Goal: Transaction & Acquisition: Book appointment/travel/reservation

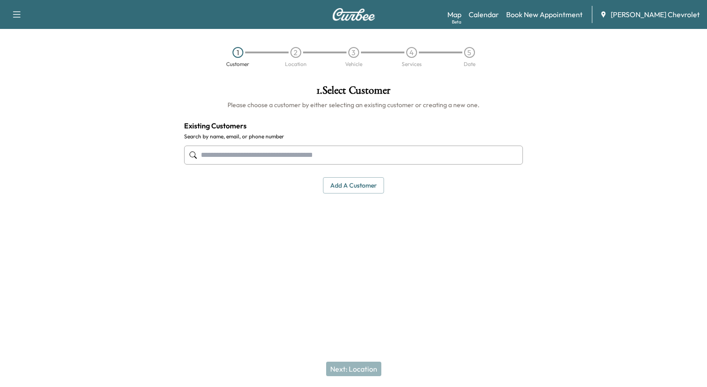
click at [232, 155] on input "text" at bounding box center [353, 155] width 339 height 19
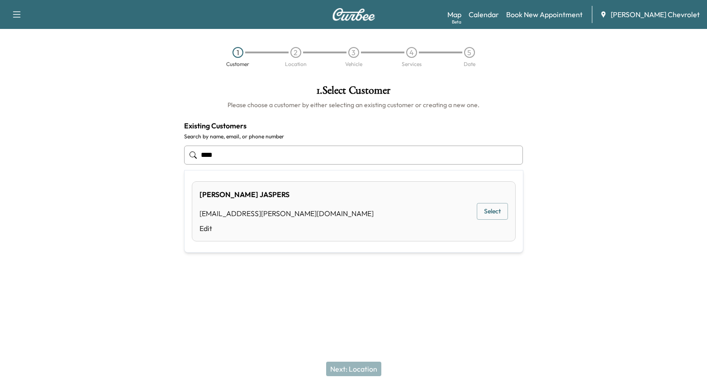
click at [487, 210] on button "Select" at bounding box center [491, 211] width 31 height 17
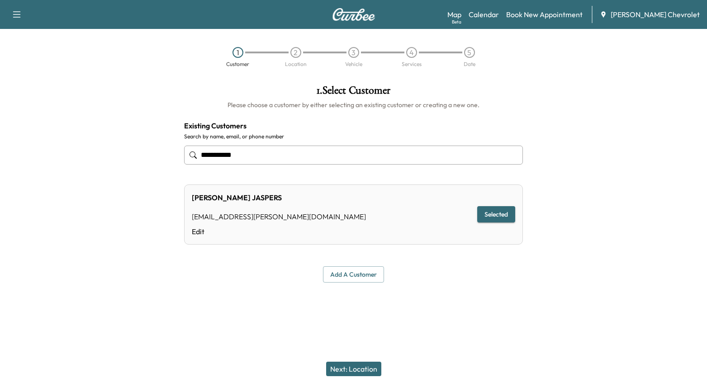
type input "**********"
click at [363, 274] on button "Add a customer" at bounding box center [353, 274] width 61 height 17
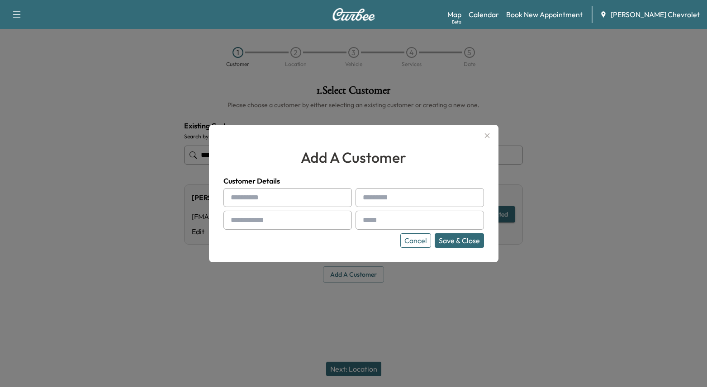
click at [487, 132] on icon "button" at bounding box center [486, 135] width 11 height 11
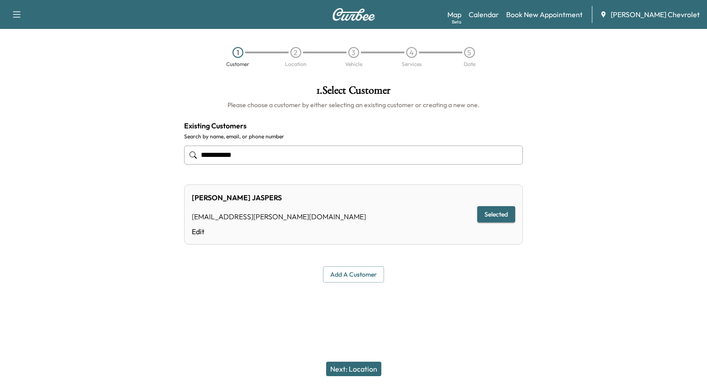
click at [503, 213] on button "Selected" at bounding box center [496, 214] width 38 height 17
click at [370, 370] on button "Next: Location" at bounding box center [353, 369] width 55 height 14
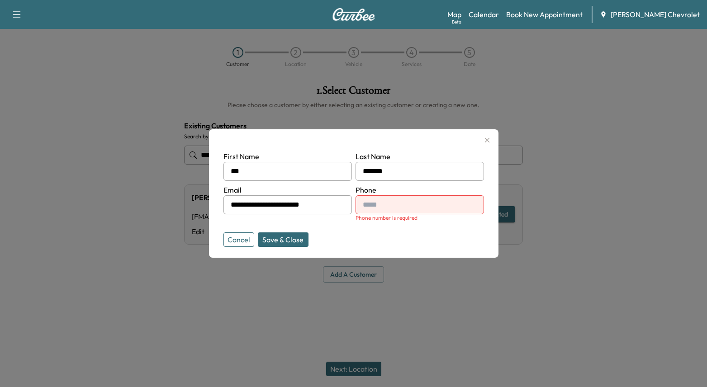
click at [284, 241] on button "Save & Close" at bounding box center [283, 239] width 51 height 14
click at [387, 211] on input "text" at bounding box center [419, 204] width 128 height 19
drag, startPoint x: 481, startPoint y: 143, endPoint x: 495, endPoint y: 140, distance: 13.8
click at [481, 143] on icon "button" at bounding box center [486, 140] width 11 height 11
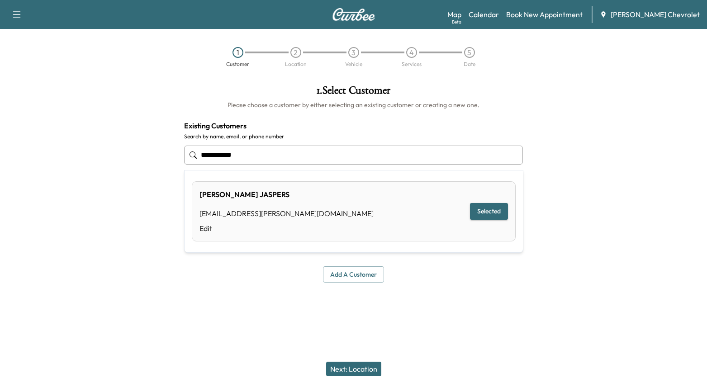
click at [337, 150] on input "**********" at bounding box center [353, 155] width 339 height 19
click at [336, 150] on input "**********" at bounding box center [353, 155] width 339 height 19
click at [491, 209] on button "Selected" at bounding box center [489, 211] width 38 height 17
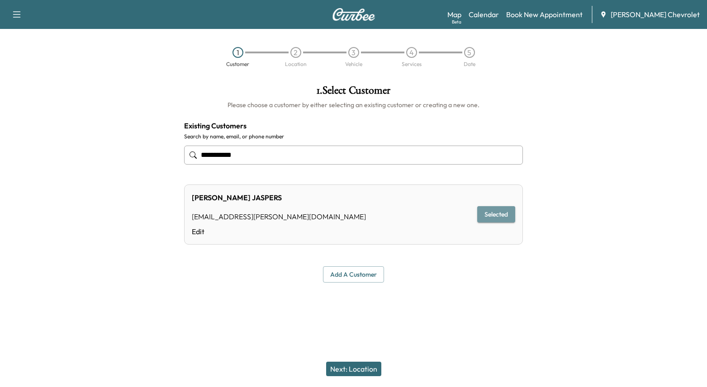
click at [504, 209] on button "Selected" at bounding box center [496, 214] width 38 height 17
click at [350, 364] on button "Next: Location" at bounding box center [353, 369] width 55 height 14
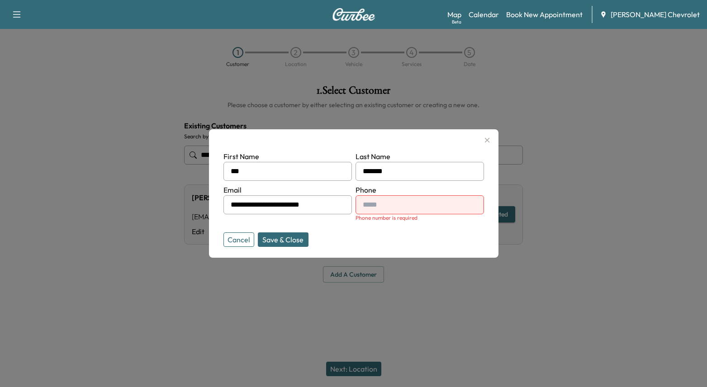
click at [418, 202] on input "text" at bounding box center [419, 204] width 128 height 19
type input "**********"
click at [269, 238] on button "Save & Close" at bounding box center [283, 239] width 51 height 14
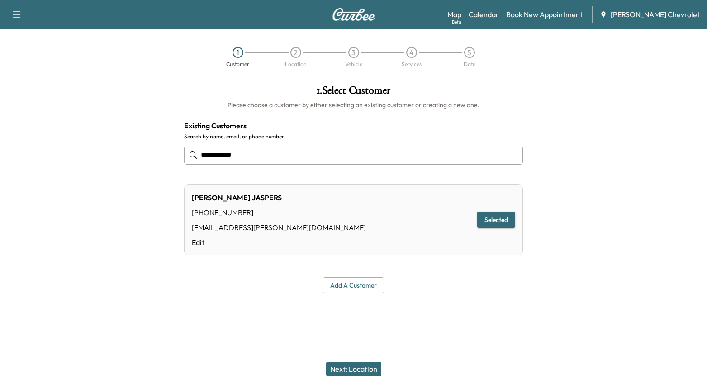
click at [351, 369] on button "Next: Location" at bounding box center [353, 369] width 55 height 14
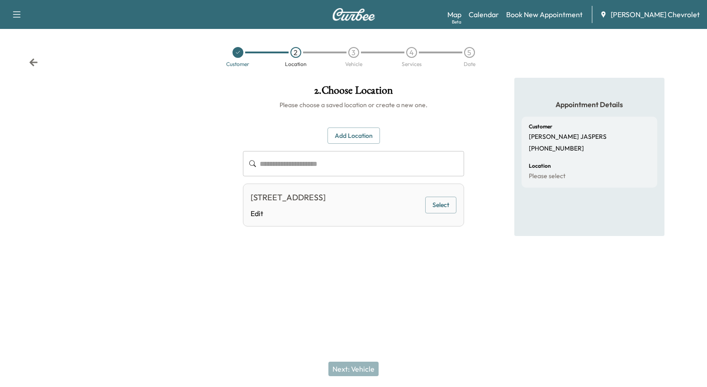
click at [437, 200] on button "Select" at bounding box center [440, 205] width 31 height 17
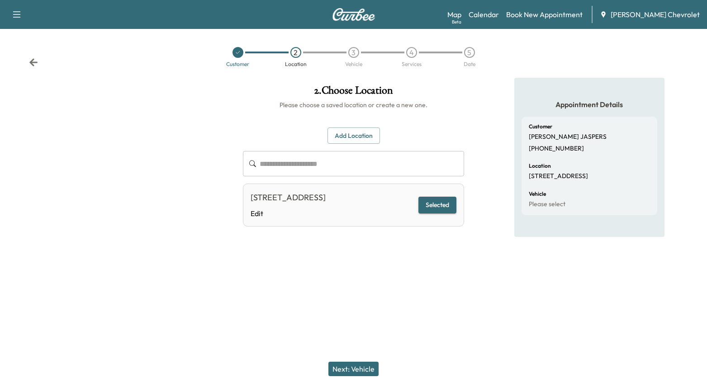
drag, startPoint x: 349, startPoint y: 376, endPoint x: 353, endPoint y: 368, distance: 9.2
click at [349, 375] on div "Next: Vehicle" at bounding box center [353, 369] width 707 height 36
click at [354, 367] on button "Next: Vehicle" at bounding box center [353, 369] width 50 height 14
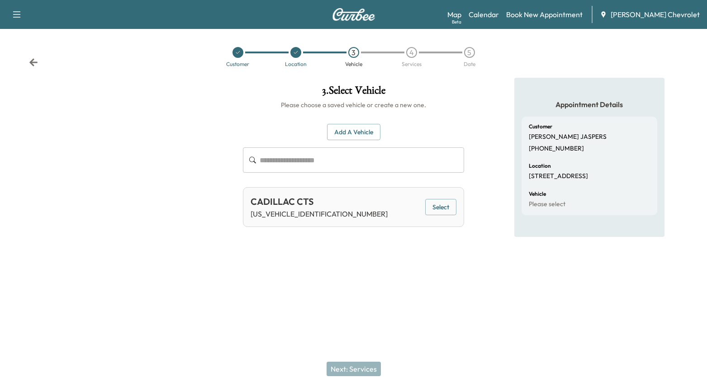
click at [438, 206] on button "Select" at bounding box center [440, 207] width 31 height 17
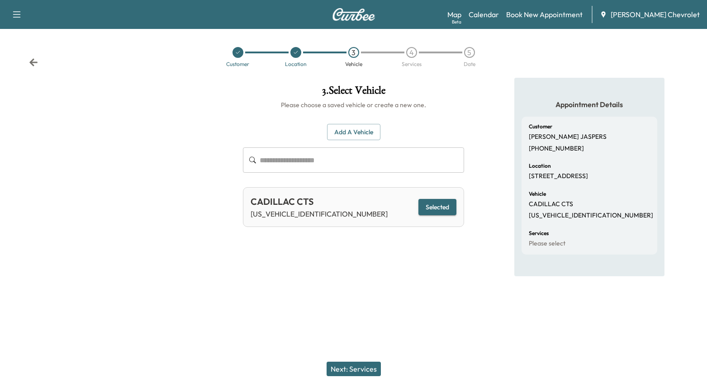
click at [367, 367] on button "Next: Services" at bounding box center [353, 369] width 54 height 14
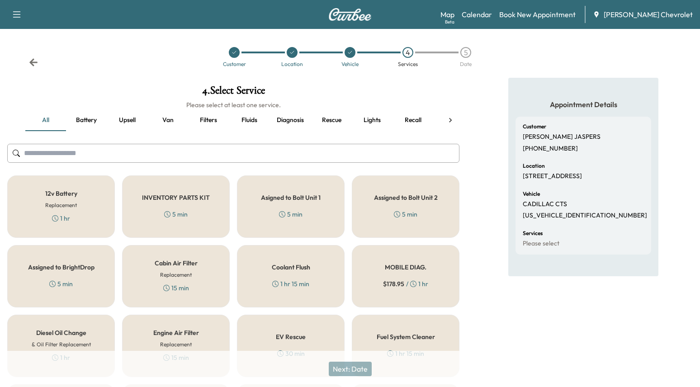
drag, startPoint x: 317, startPoint y: 186, endPoint x: 319, endPoint y: 192, distance: 6.0
click at [317, 186] on div "Asigned to Bolt Unit 1 5 min" at bounding box center [291, 206] width 108 height 62
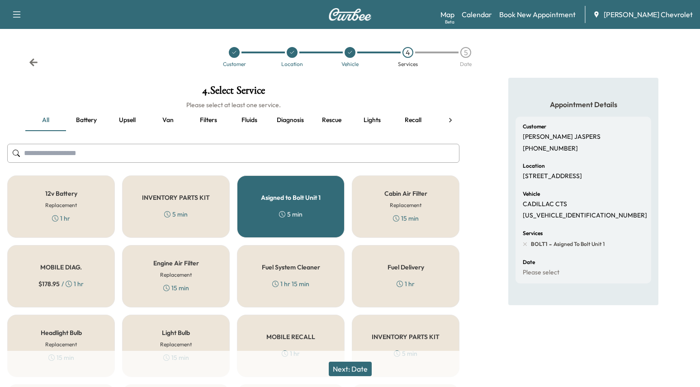
click at [350, 370] on button "Next: Date" at bounding box center [350, 369] width 43 height 14
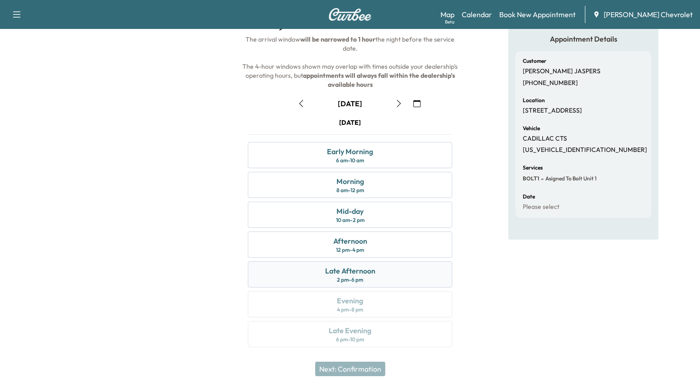
scroll to position [20, 0]
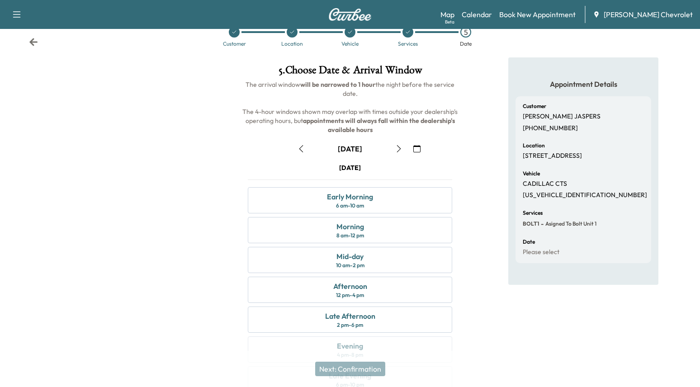
click at [415, 148] on icon "button" at bounding box center [416, 148] width 7 height 7
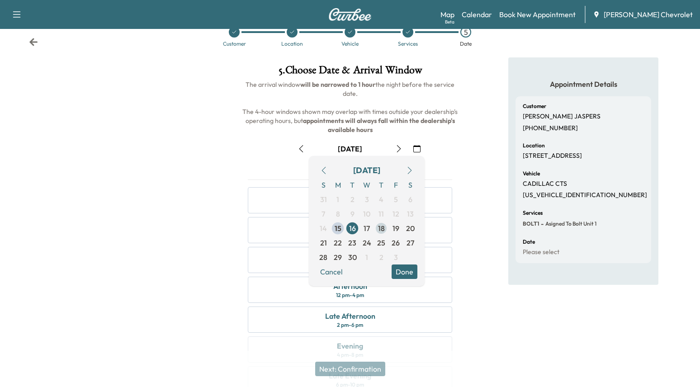
click at [384, 230] on span "18" at bounding box center [381, 228] width 7 height 11
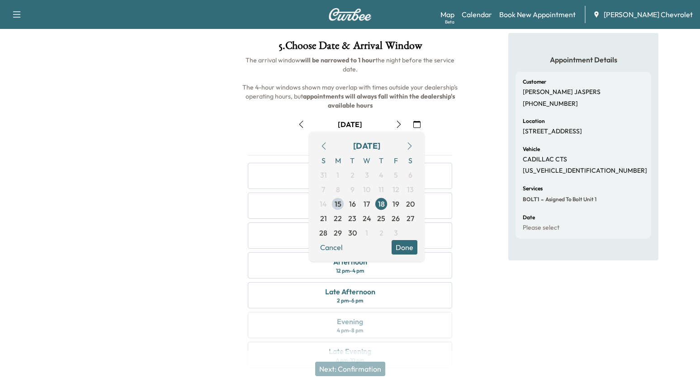
scroll to position [66, 0]
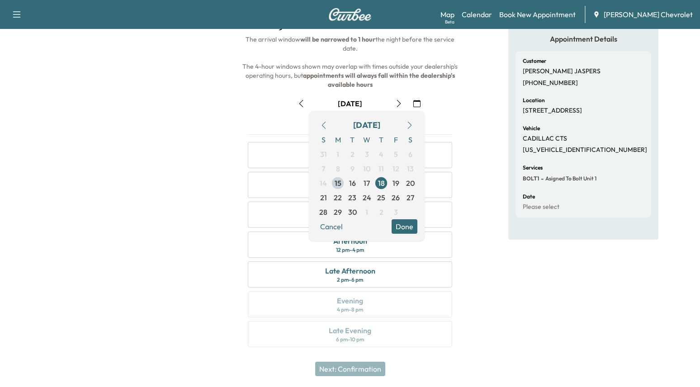
click at [469, 206] on div "Appointment Details Customer ROB JASPERS (513) 477-0618 Location 5130 SUGAR CAM…" at bounding box center [582, 185] width 233 height 346
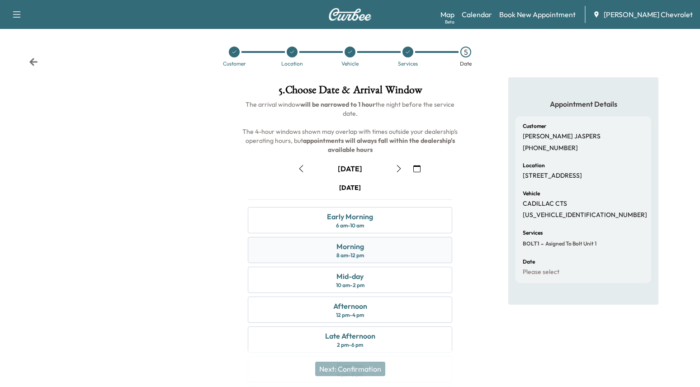
scroll to position [0, 0]
click at [537, 18] on link "Book New Appointment" at bounding box center [537, 14] width 76 height 11
click at [546, 15] on link "Book New Appointment" at bounding box center [537, 14] width 76 height 11
click at [339, 18] on div "Support Log Out Map Beta Calendar Book New Appointment McCluskey Chevrolet" at bounding box center [350, 14] width 700 height 29
click at [339, 18] on img at bounding box center [349, 14] width 43 height 13
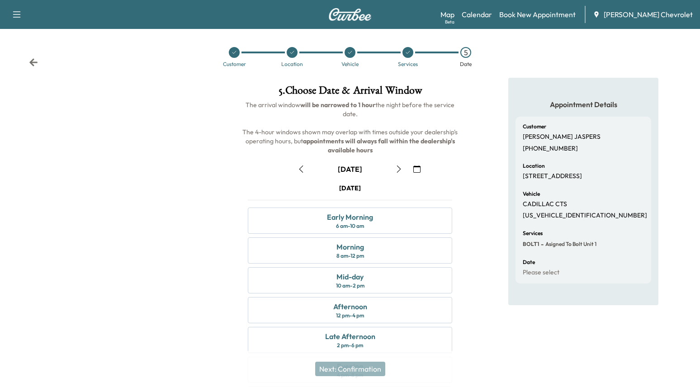
click at [28, 19] on div "Support Log Out Map Beta Calendar Book New Appointment McCluskey Chevrolet" at bounding box center [350, 14] width 700 height 29
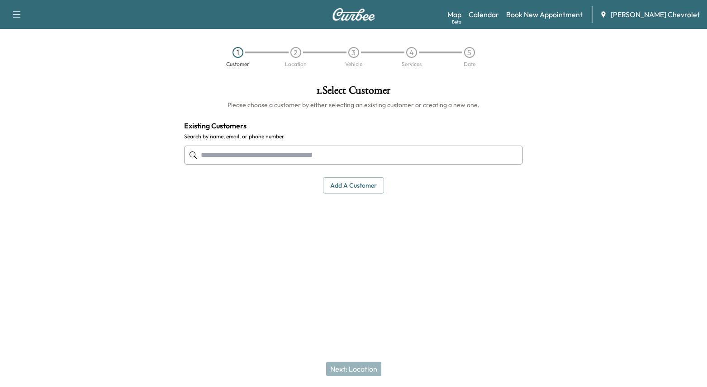
paste input "**********"
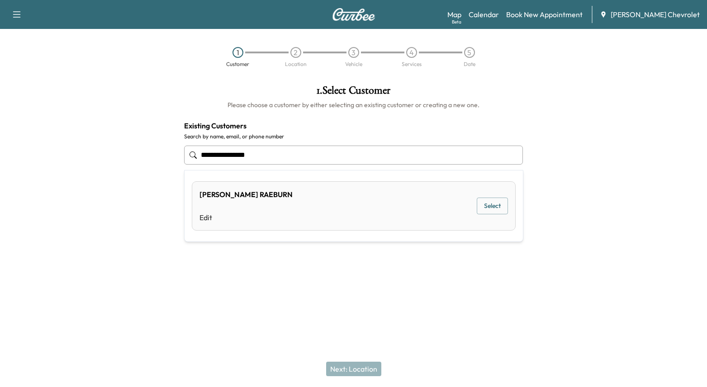
click at [495, 206] on button "Select" at bounding box center [491, 206] width 31 height 17
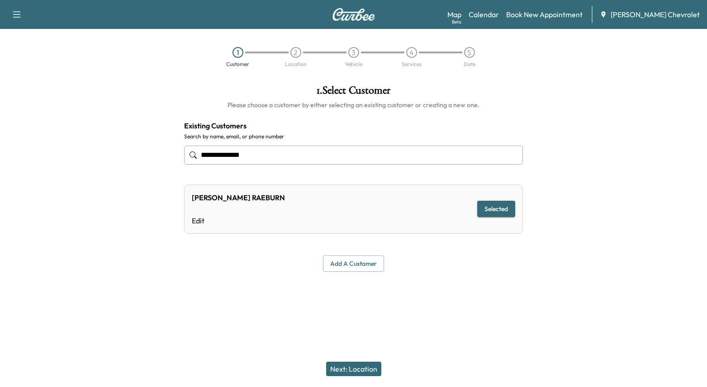
type input "**********"
click at [358, 370] on button "Next: Location" at bounding box center [353, 369] width 55 height 14
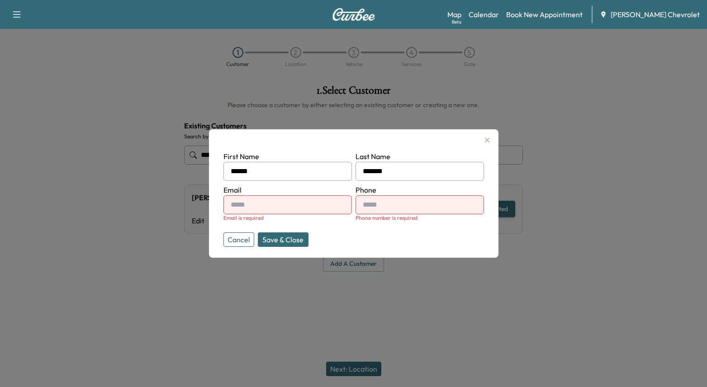
click at [295, 206] on input "text" at bounding box center [287, 204] width 128 height 19
paste input "**********"
type input "**********"
click at [400, 198] on input "text" at bounding box center [419, 204] width 128 height 19
type input "**********"
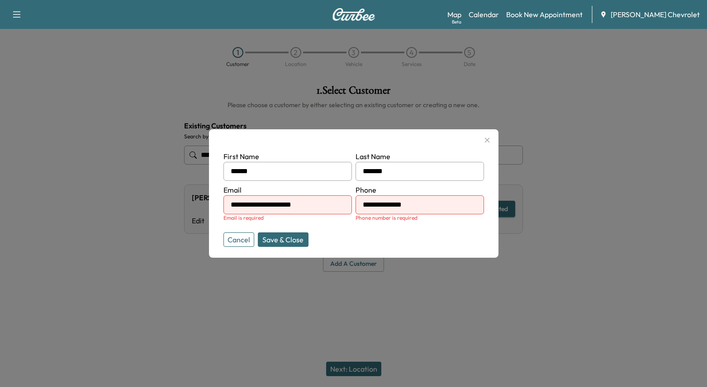
click at [281, 236] on button "Save & Close" at bounding box center [283, 239] width 51 height 14
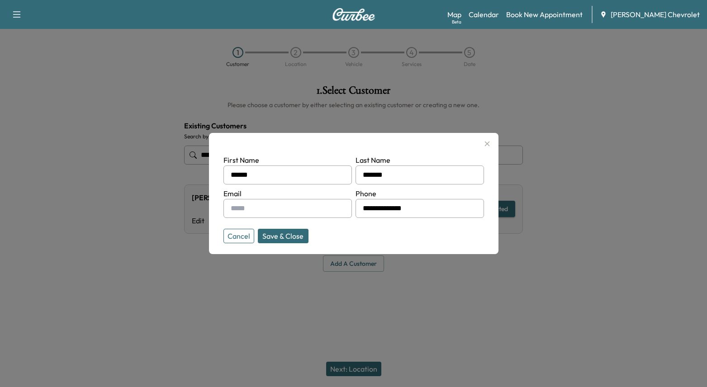
type input "**********"
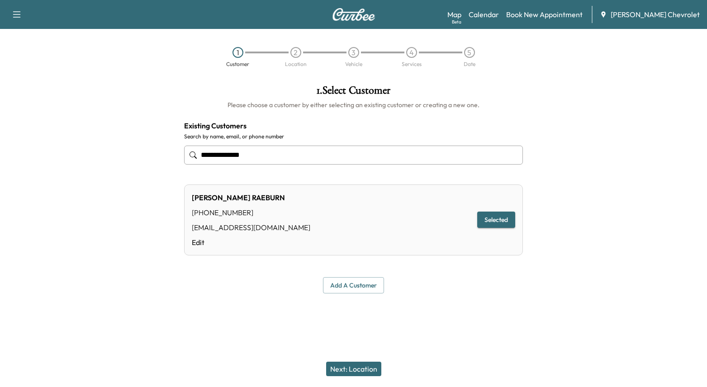
click at [368, 369] on button "Next: Location" at bounding box center [353, 369] width 55 height 14
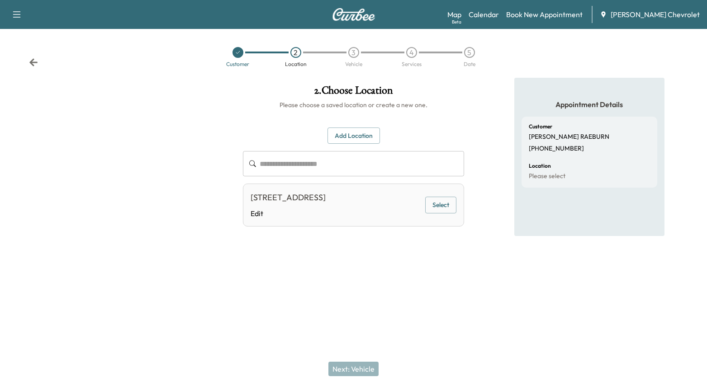
click at [351, 133] on button "Add Location" at bounding box center [353, 135] width 52 height 17
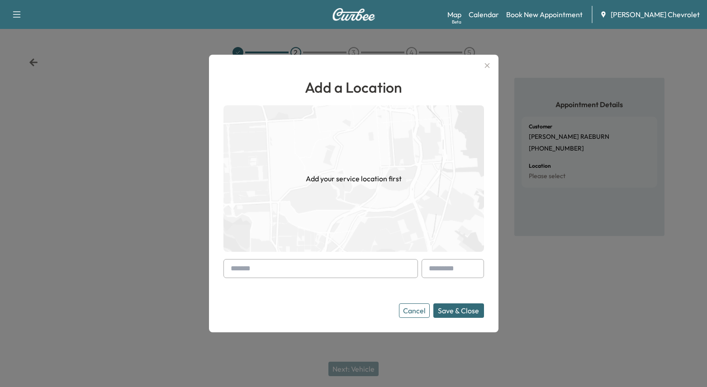
click at [352, 262] on input "text" at bounding box center [320, 268] width 194 height 19
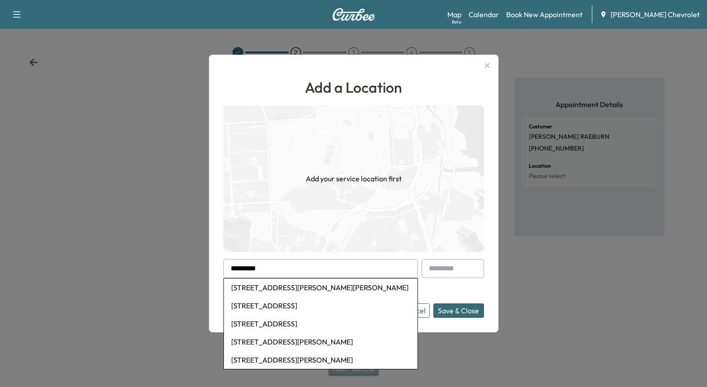
click at [342, 287] on li "[STREET_ADDRESS][PERSON_NAME][PERSON_NAME]" at bounding box center [320, 287] width 193 height 18
type input "**********"
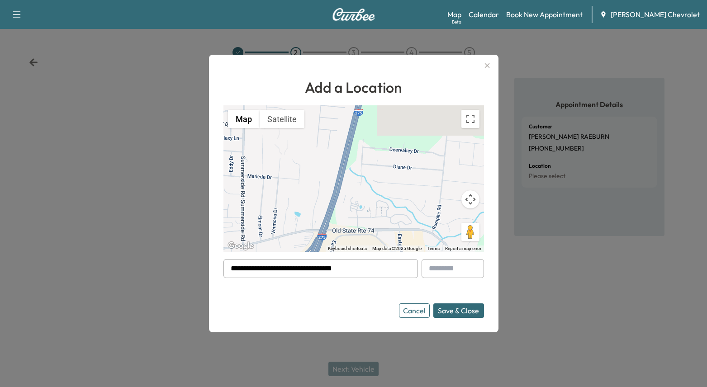
click at [466, 312] on button "Save & Close" at bounding box center [458, 310] width 51 height 14
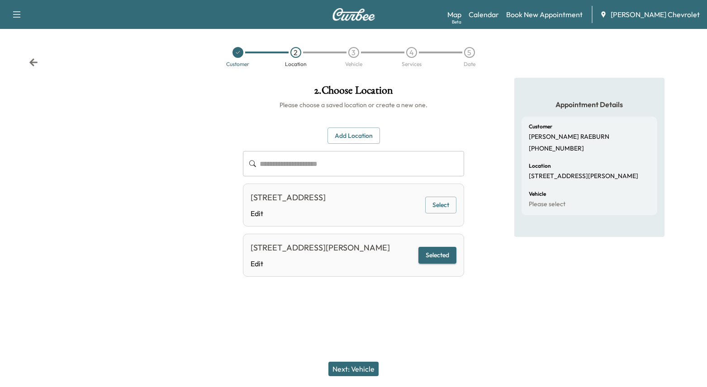
click at [346, 372] on button "Next: Vehicle" at bounding box center [353, 369] width 50 height 14
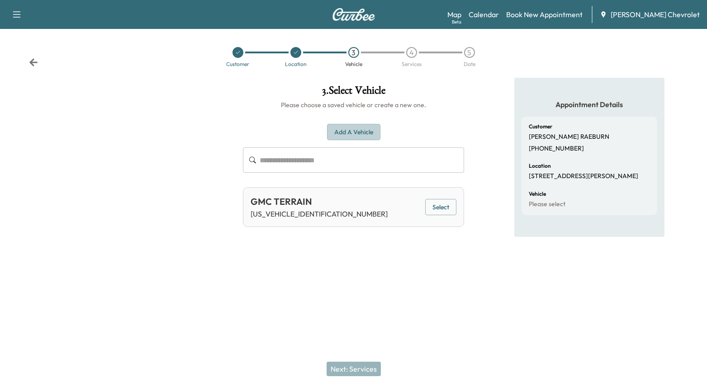
click at [365, 130] on button "Add a Vehicle" at bounding box center [353, 132] width 53 height 17
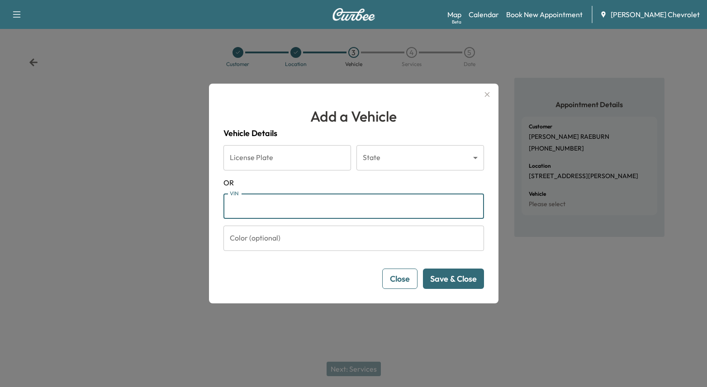
paste input "**********"
type input "**********"
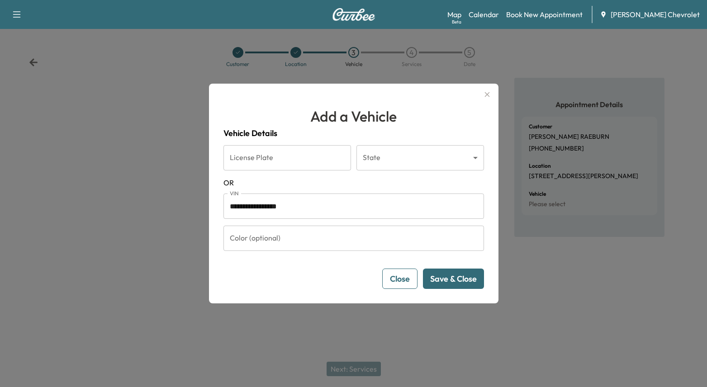
click at [450, 276] on button "Save & Close" at bounding box center [453, 279] width 61 height 20
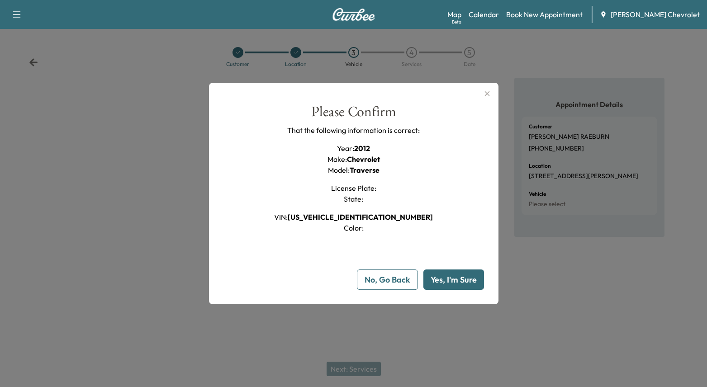
click at [450, 277] on button "Yes, I'm Sure" at bounding box center [453, 279] width 61 height 20
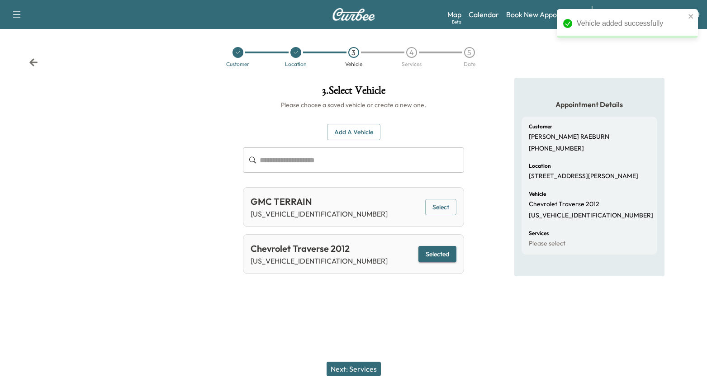
click at [368, 371] on button "Next: Services" at bounding box center [353, 369] width 54 height 14
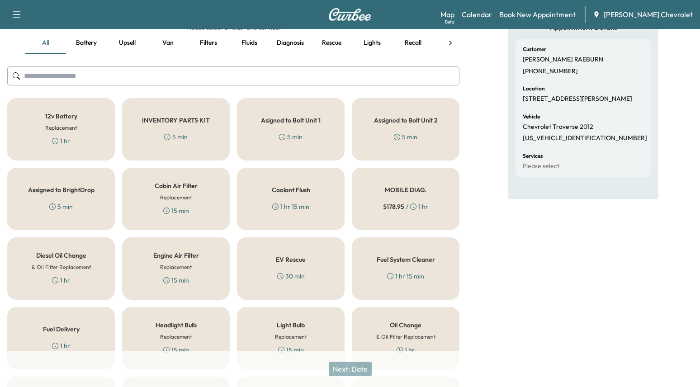
scroll to position [77, 0]
click at [414, 192] on h5 "MOBILE DIAG." at bounding box center [406, 190] width 42 height 6
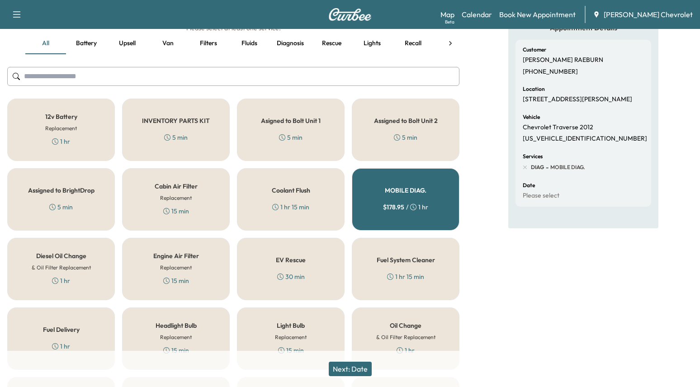
click at [361, 376] on button "Next: Date" at bounding box center [350, 369] width 43 height 14
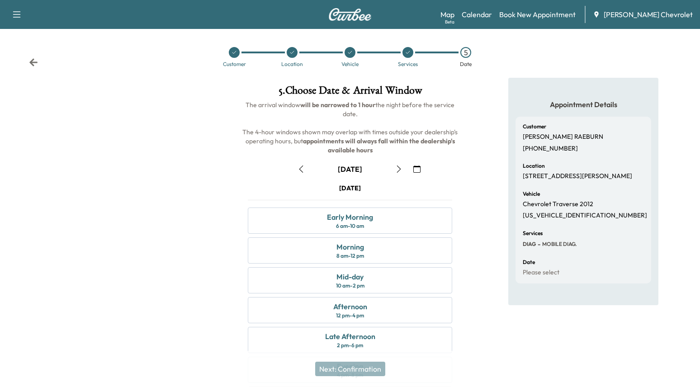
click at [407, 168] on div "[DATE]" at bounding box center [349, 169] width 219 height 14
click at [412, 167] on button "button" at bounding box center [416, 169] width 15 height 14
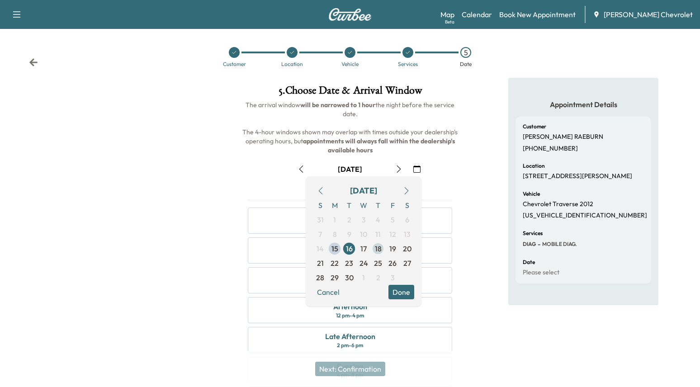
click at [378, 249] on span "18" at bounding box center [378, 248] width 7 height 11
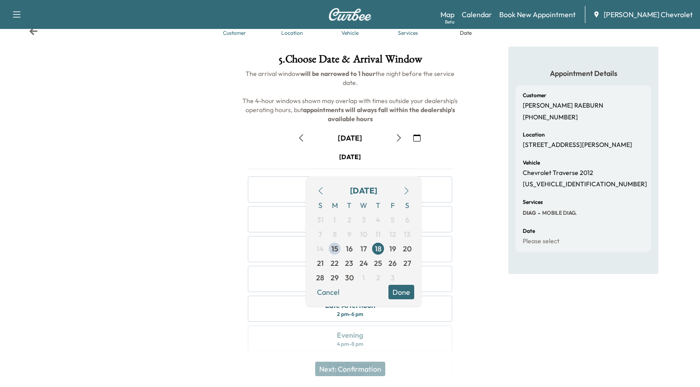
click at [482, 227] on div "Appointment Details Customer [PERSON_NAME] [PHONE_NUMBER] Location [STREET_ADDR…" at bounding box center [582, 220] width 233 height 346
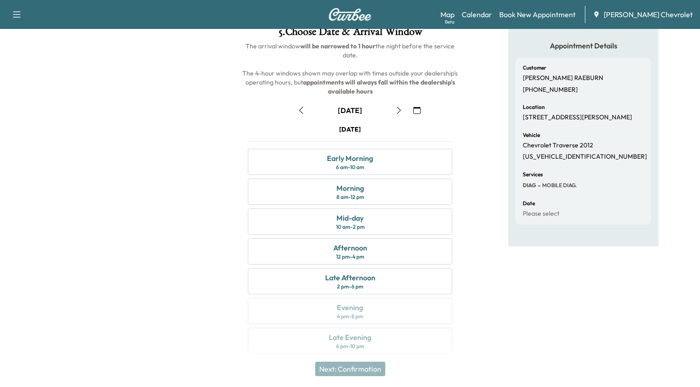
scroll to position [66, 0]
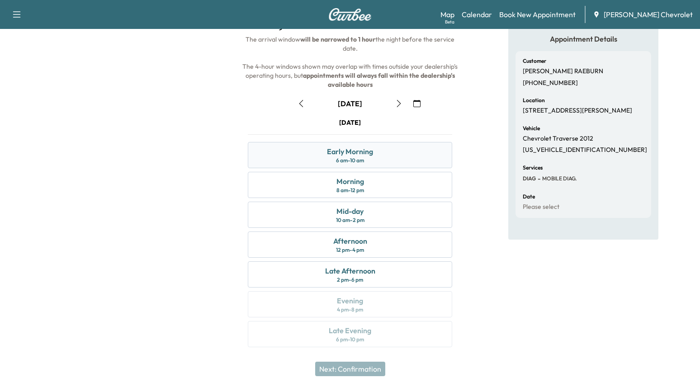
click at [409, 158] on div "Early Morning 6 am - 10 am" at bounding box center [350, 155] width 204 height 26
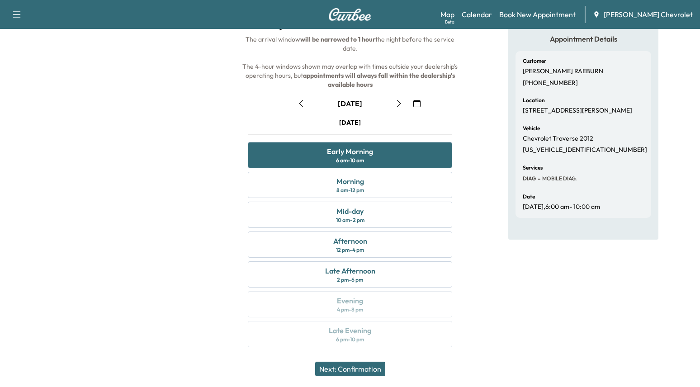
click at [370, 366] on button "Next: Confirmation" at bounding box center [350, 369] width 70 height 14
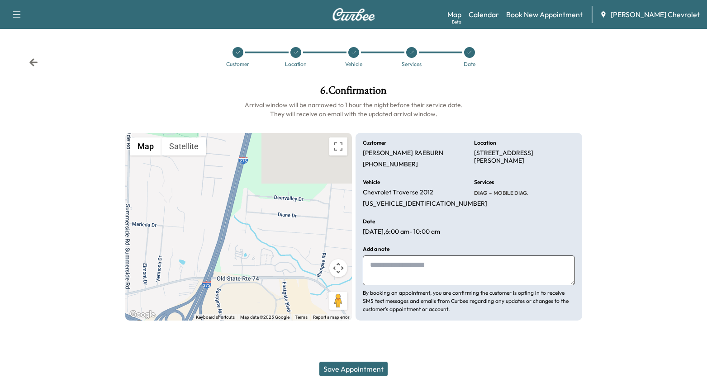
click at [447, 268] on textarea at bounding box center [469, 270] width 212 height 30
type textarea "**"
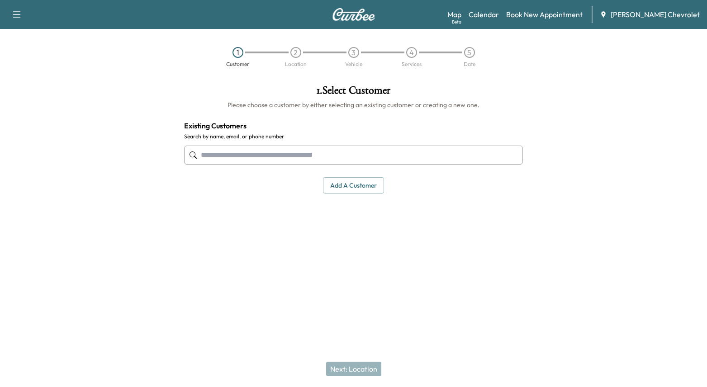
paste input "**********"
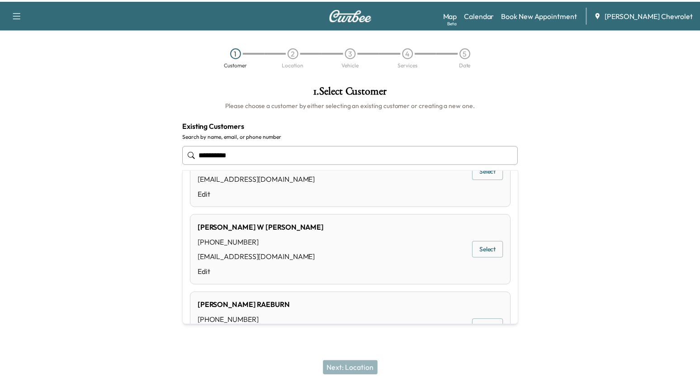
scroll to position [90, 0]
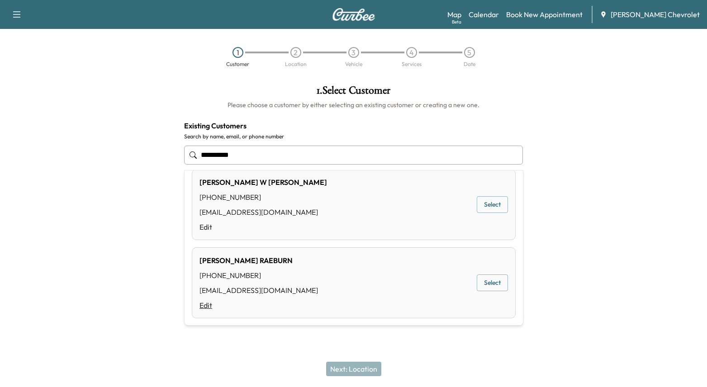
click at [206, 306] on link "Edit" at bounding box center [258, 305] width 118 height 11
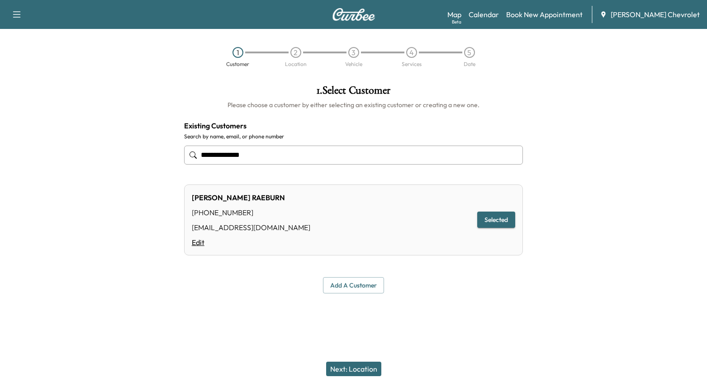
type input "**********"
click at [203, 244] on link "Edit" at bounding box center [251, 242] width 118 height 11
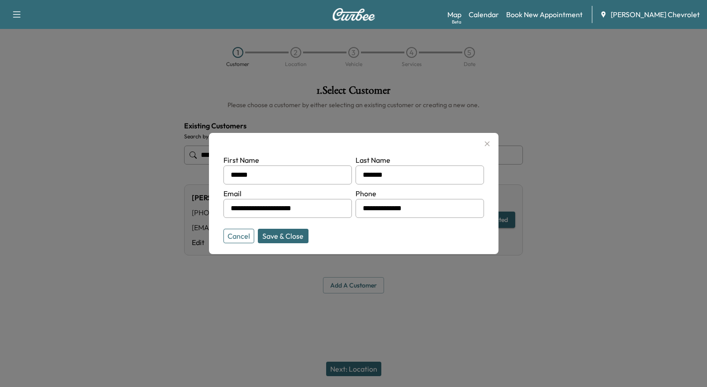
drag, startPoint x: 450, startPoint y: 209, endPoint x: 328, endPoint y: 205, distance: 122.1
click at [328, 205] on form "**********" at bounding box center [353, 197] width 260 height 85
drag, startPoint x: 326, startPoint y: 210, endPoint x: 197, endPoint y: 205, distance: 129.8
click at [197, 205] on div "**********" at bounding box center [353, 193] width 707 height 387
click at [298, 238] on button "Save & Close" at bounding box center [283, 236] width 51 height 14
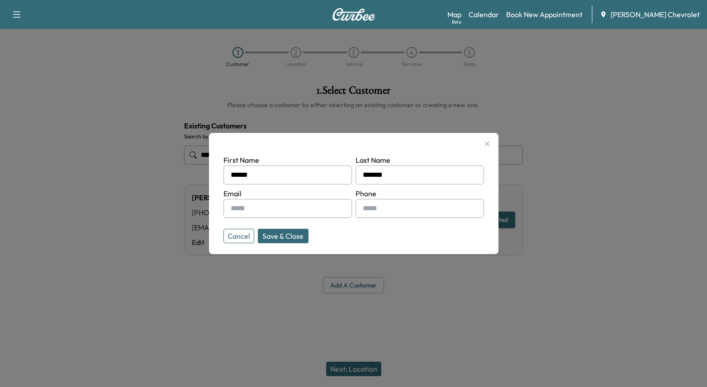
click at [320, 211] on input "text" at bounding box center [287, 208] width 128 height 19
type input "**********"
click at [276, 238] on button "Save & Close" at bounding box center [283, 236] width 51 height 14
click at [393, 207] on input "text" at bounding box center [419, 208] width 128 height 19
click at [493, 143] on button "button" at bounding box center [486, 144] width 15 height 14
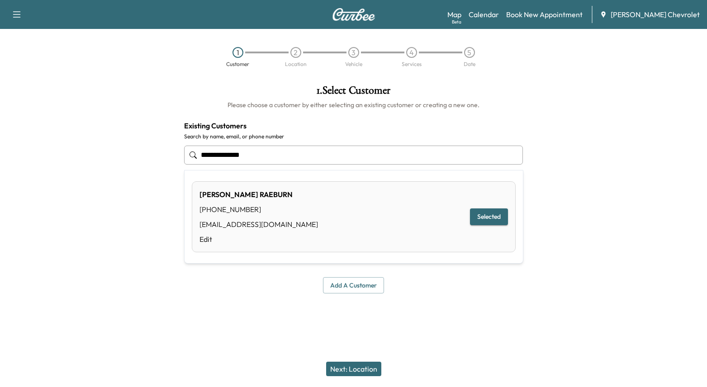
drag, startPoint x: 296, startPoint y: 159, endPoint x: 116, endPoint y: 159, distance: 180.4
click at [116, 159] on div "**********" at bounding box center [353, 189] width 707 height 223
paste input "text"
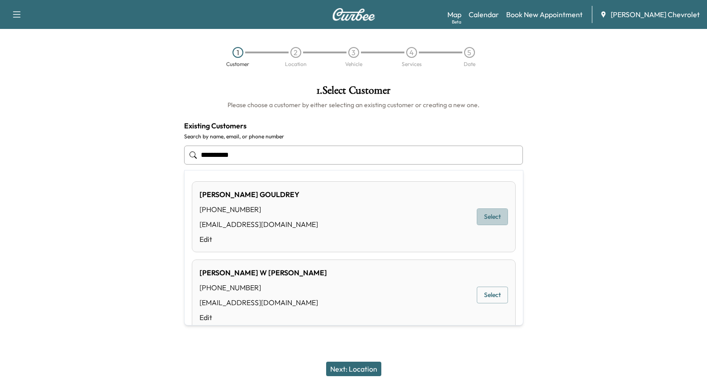
click at [494, 215] on button "Select" at bounding box center [491, 216] width 31 height 17
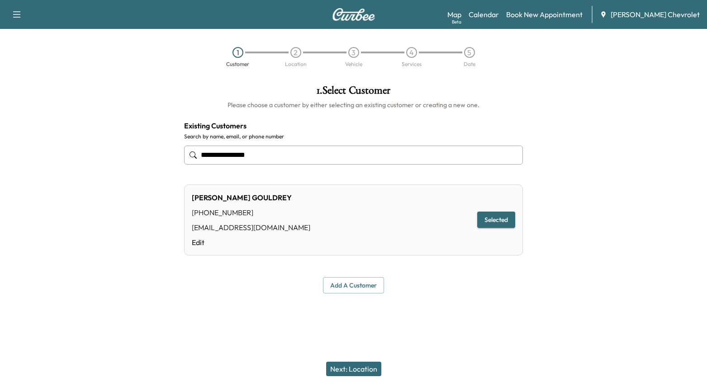
type input "**********"
click at [491, 224] on button "Selected" at bounding box center [496, 220] width 38 height 17
click at [370, 366] on button "Next: Location" at bounding box center [353, 369] width 55 height 14
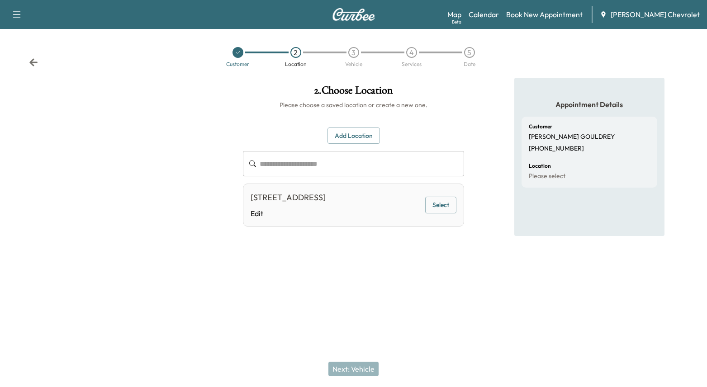
click at [439, 196] on div "4633 MELODY LN, CINCINNATI, OH, USA Edit Select" at bounding box center [353, 205] width 221 height 43
click at [441, 211] on button "Select" at bounding box center [440, 205] width 31 height 17
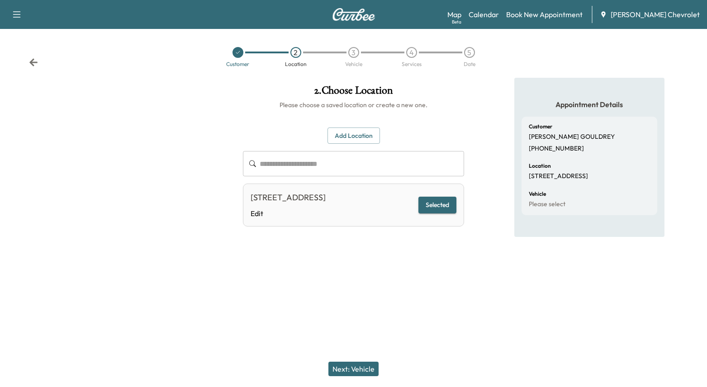
click at [363, 368] on button "Next: Vehicle" at bounding box center [353, 369] width 50 height 14
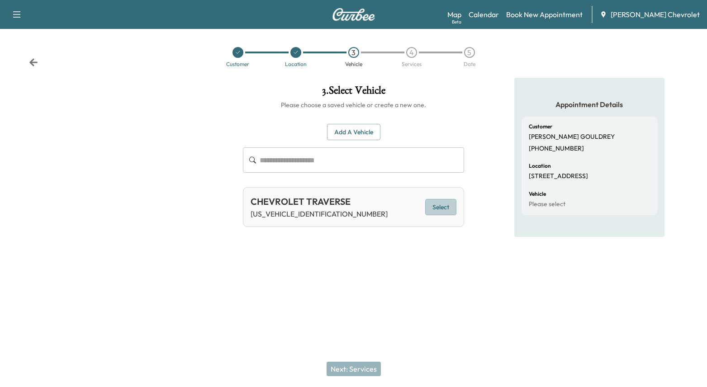
click at [429, 210] on button "Select" at bounding box center [440, 207] width 31 height 17
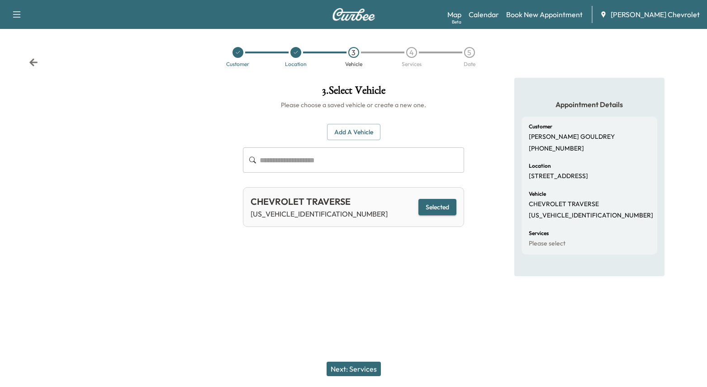
click at [361, 364] on button "Next: Services" at bounding box center [353, 369] width 54 height 14
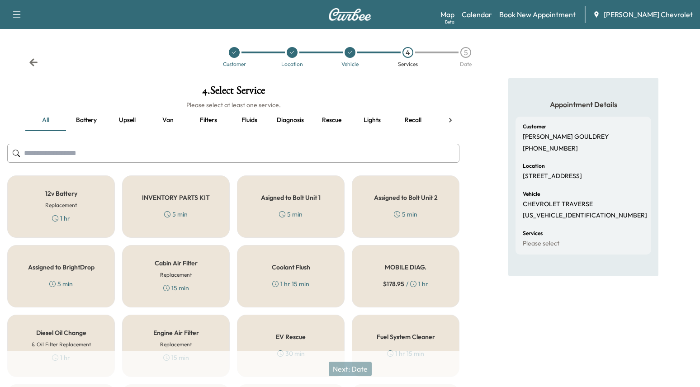
click at [432, 279] on div "MOBILE DIAG. $ 178.95 / 1 hr" at bounding box center [406, 276] width 108 height 62
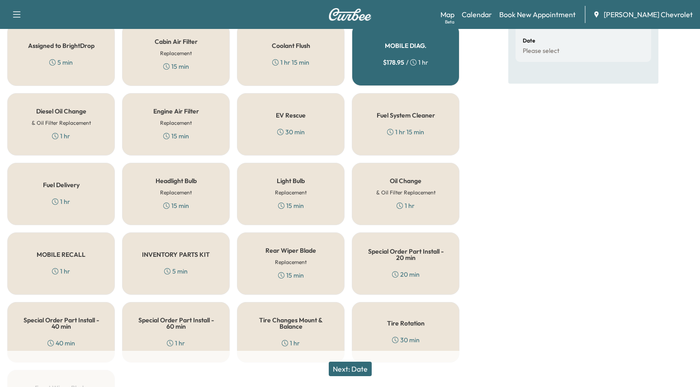
scroll to position [271, 0]
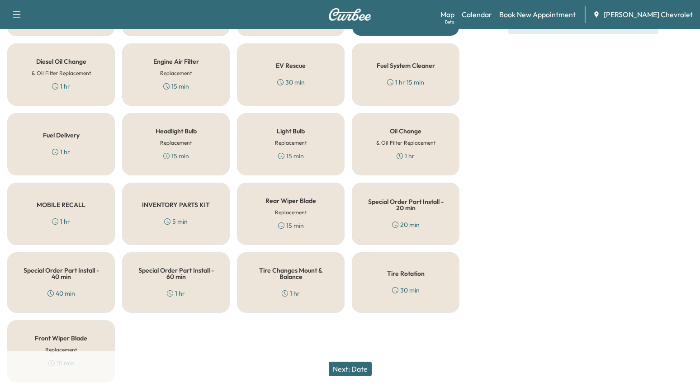
click at [360, 376] on div "Next: Date" at bounding box center [350, 369] width 700 height 36
click at [362, 369] on button "Next: Date" at bounding box center [350, 369] width 43 height 14
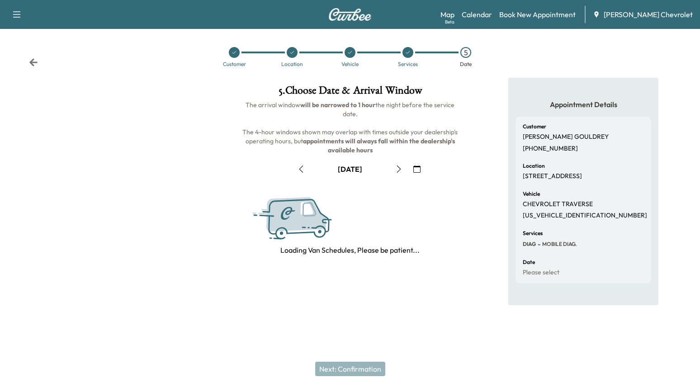
scroll to position [0, 0]
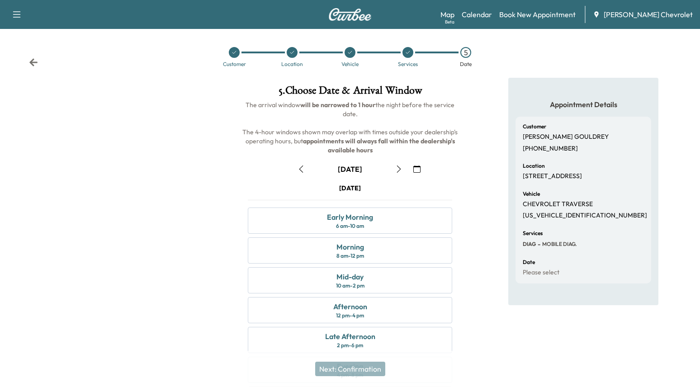
click at [408, 165] on div "[DATE]" at bounding box center [349, 169] width 219 height 14
click at [424, 167] on button "button" at bounding box center [416, 169] width 15 height 14
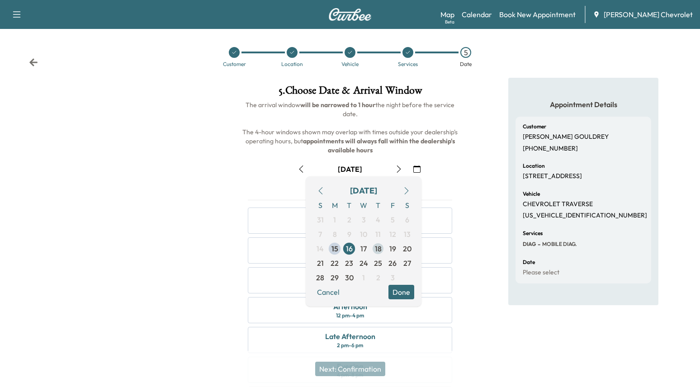
click at [380, 252] on span "18" at bounding box center [378, 248] width 7 height 11
click at [192, 224] on div at bounding box center [116, 251] width 233 height 346
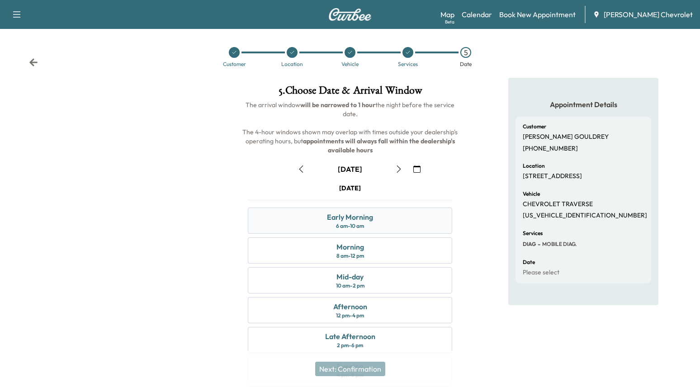
click at [392, 218] on div "Early Morning 6 am - 10 am" at bounding box center [350, 220] width 204 height 26
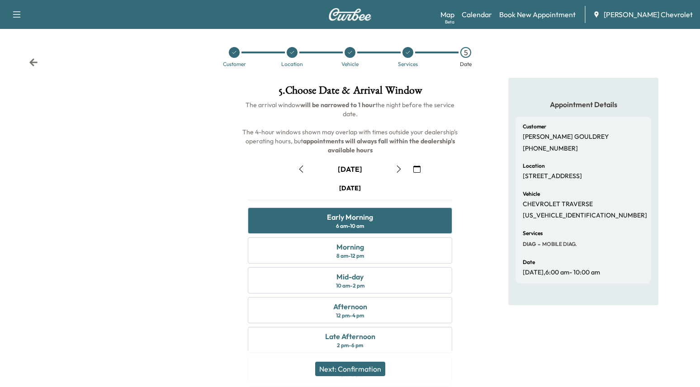
click at [350, 371] on button "Next: Confirmation" at bounding box center [350, 369] width 70 height 14
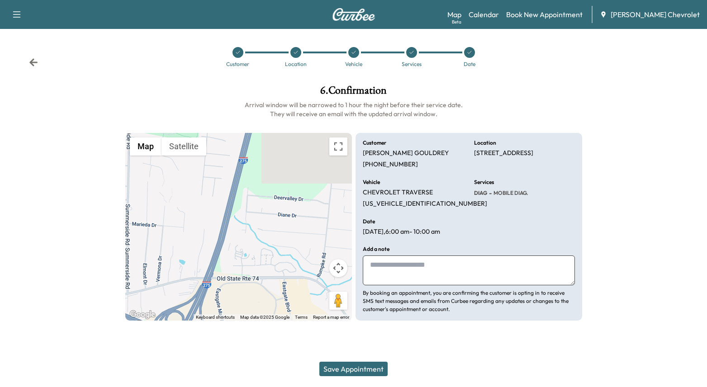
click at [383, 272] on textarea at bounding box center [469, 270] width 212 height 30
type textarea "**********"
click at [355, 370] on button "Save Appointment" at bounding box center [353, 369] width 68 height 14
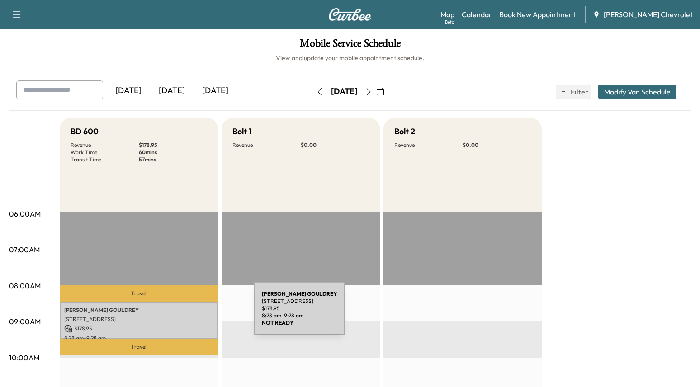
click at [186, 314] on div "JAMISON GOULDREY 4633 MELODY LN, CINCINNATI, OH, USA $ 178.95 8:28 am - 9:28 am" at bounding box center [139, 320] width 158 height 37
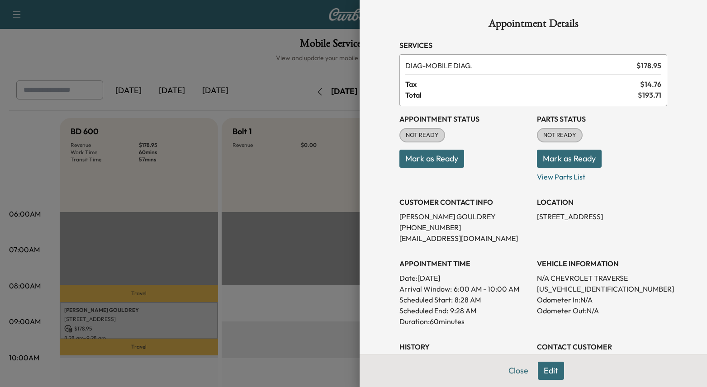
click at [286, 215] on div at bounding box center [353, 193] width 707 height 387
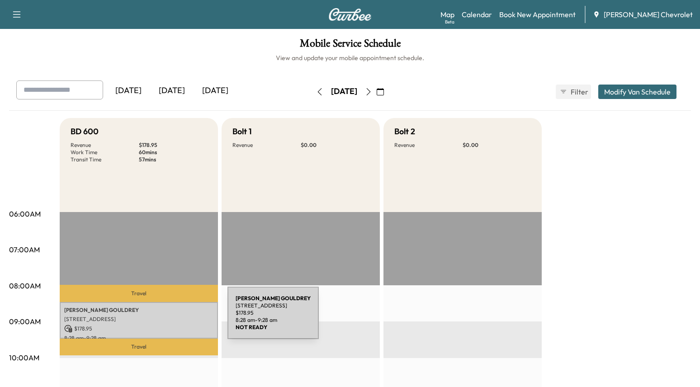
click at [160, 320] on p "4633 MELODY LN, CINCINNATI, OH, USA" at bounding box center [138, 319] width 149 height 7
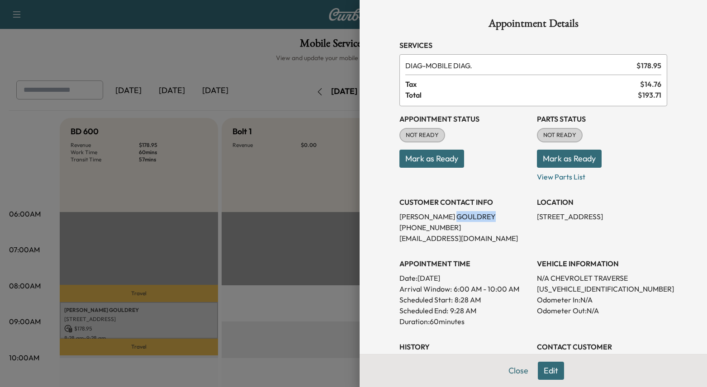
drag, startPoint x: 425, startPoint y: 217, endPoint x: 462, endPoint y: 215, distance: 36.7
click at [462, 215] on p "JAMISON GOULDREY" at bounding box center [464, 216] width 130 height 11
copy p "GOULDREY"
click at [232, 53] on div at bounding box center [353, 193] width 707 height 387
